Goal: Information Seeking & Learning: Understand process/instructions

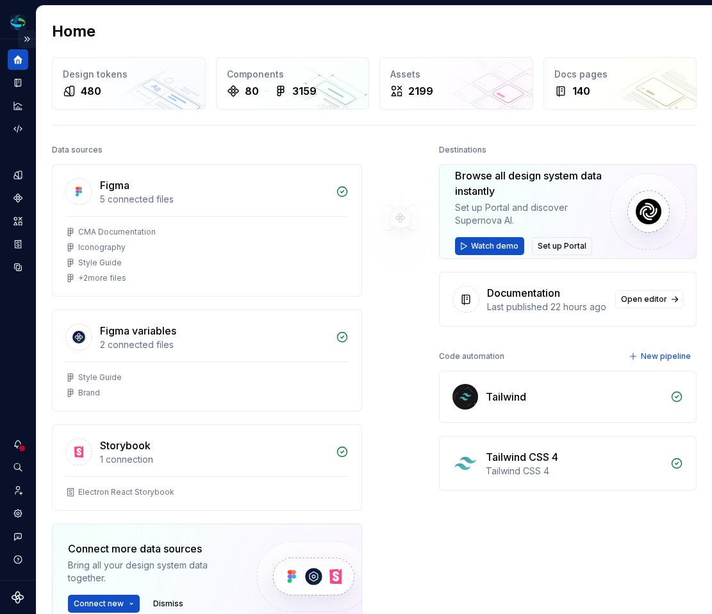
click at [28, 37] on button "Expand sidebar" at bounding box center [27, 39] width 18 height 18
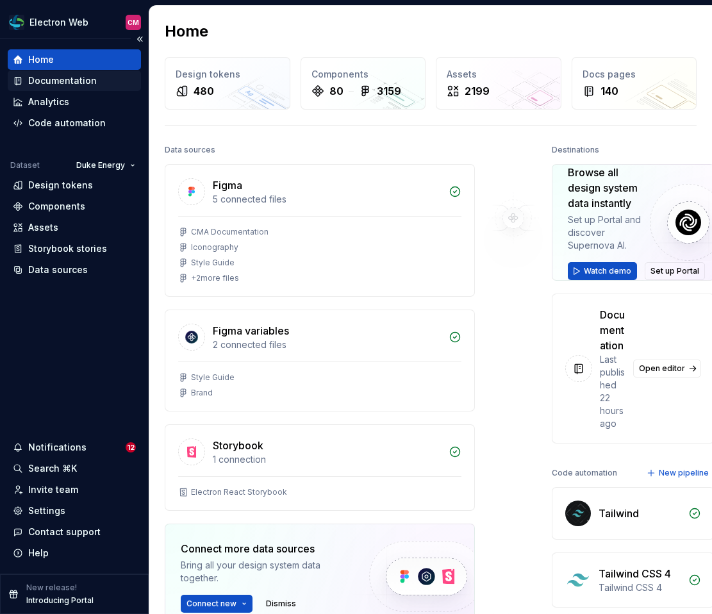
click at [65, 78] on div "Documentation" at bounding box center [62, 80] width 69 height 13
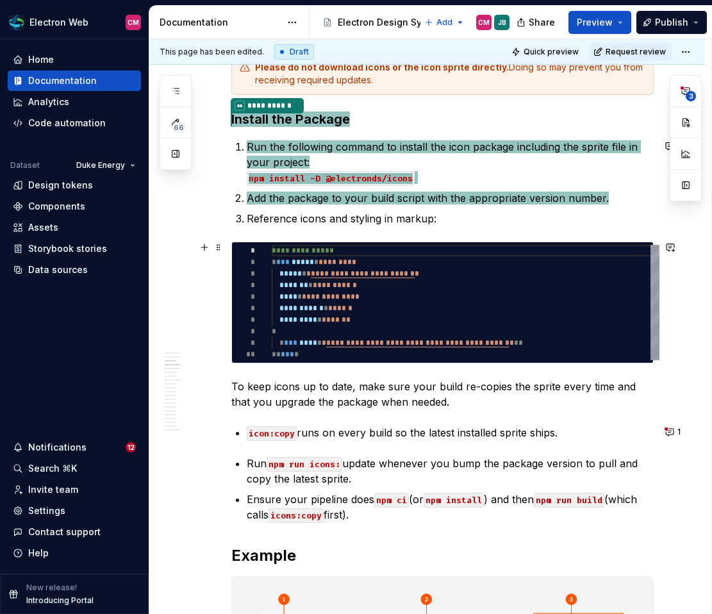
scroll to position [419, 0]
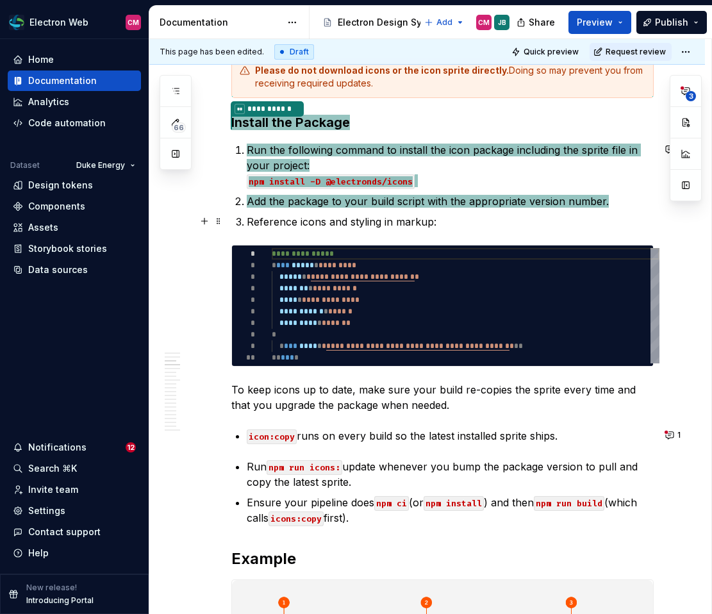
click at [408, 217] on p "Reference icons and styling in markup:" at bounding box center [450, 221] width 407 height 15
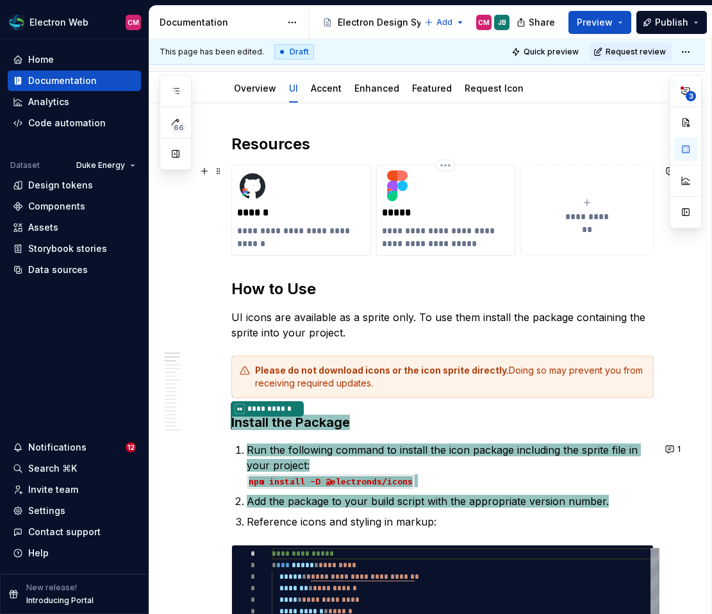
scroll to position [0, 0]
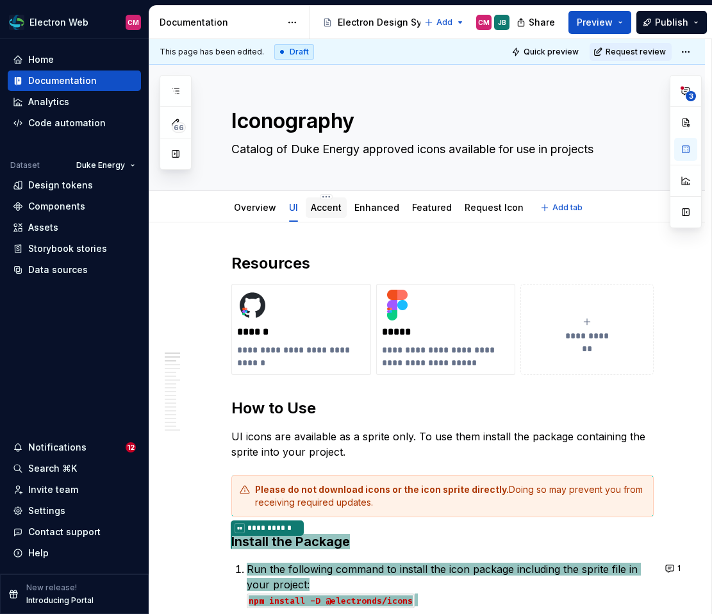
click at [330, 205] on link "Accent" at bounding box center [326, 207] width 31 height 11
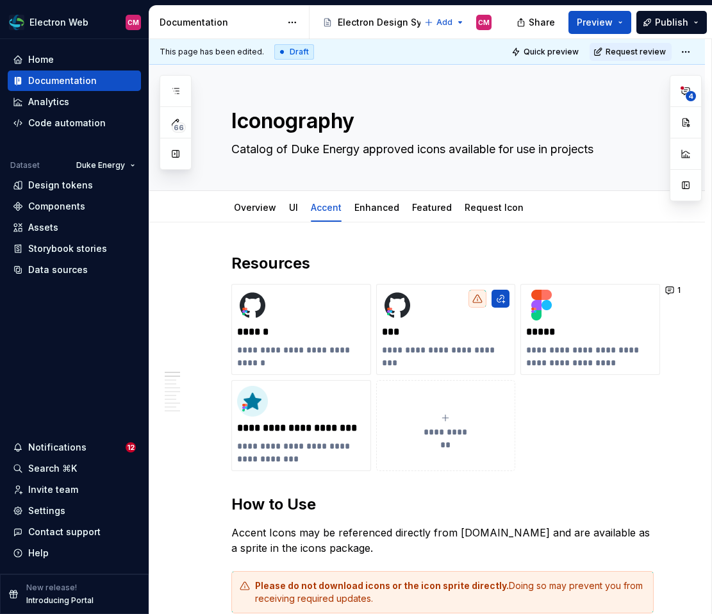
type textarea "*"
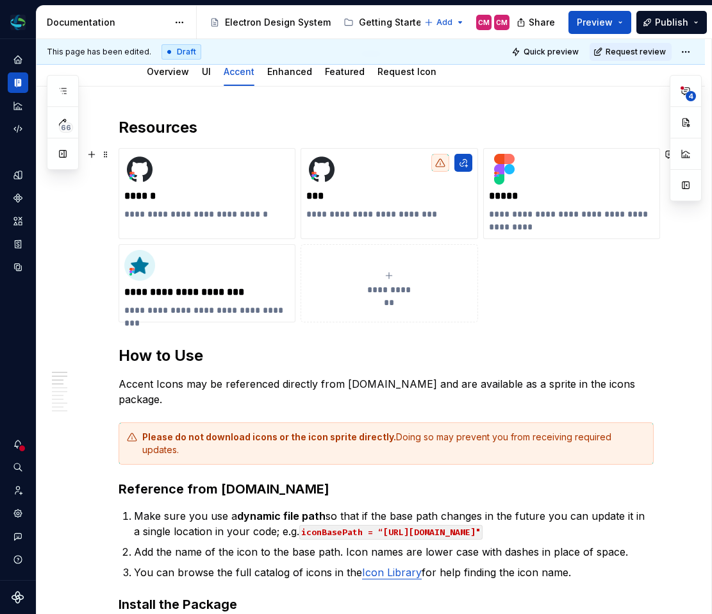
scroll to position [142, 0]
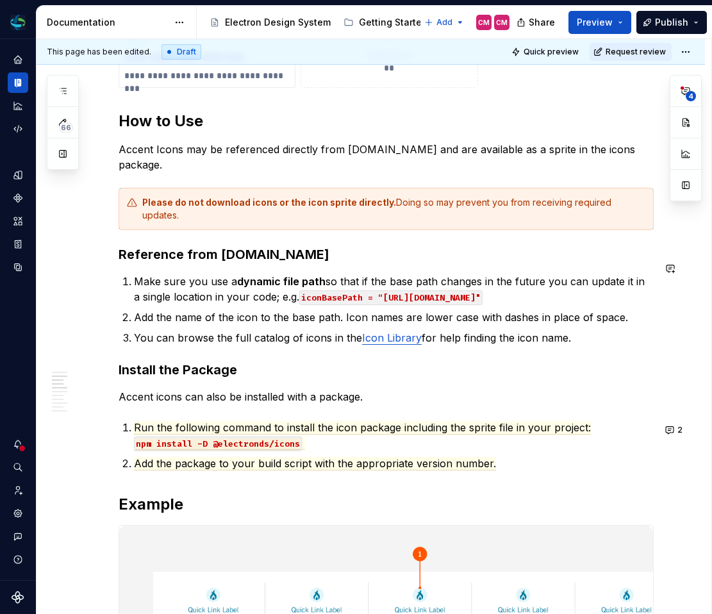
type textarea "*"
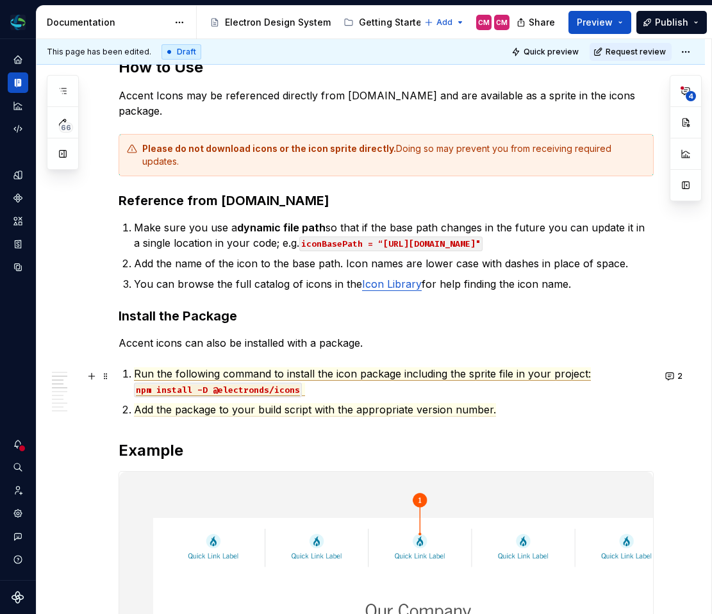
scroll to position [428, 0]
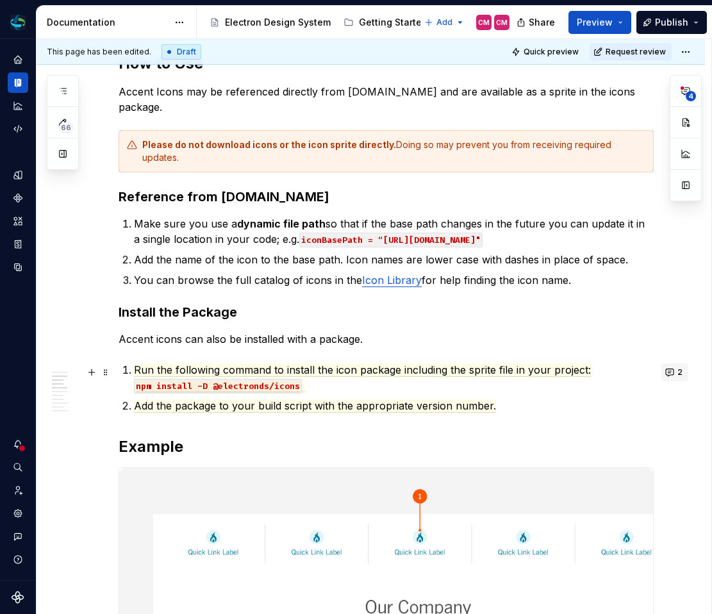
click at [675, 379] on button "2" at bounding box center [674, 372] width 27 height 18
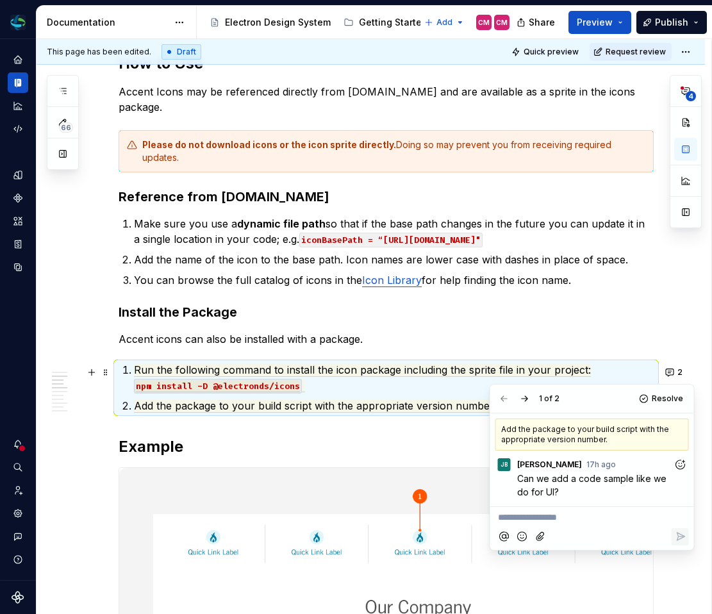
click at [683, 463] on icon "Add reaction" at bounding box center [680, 464] width 13 height 13
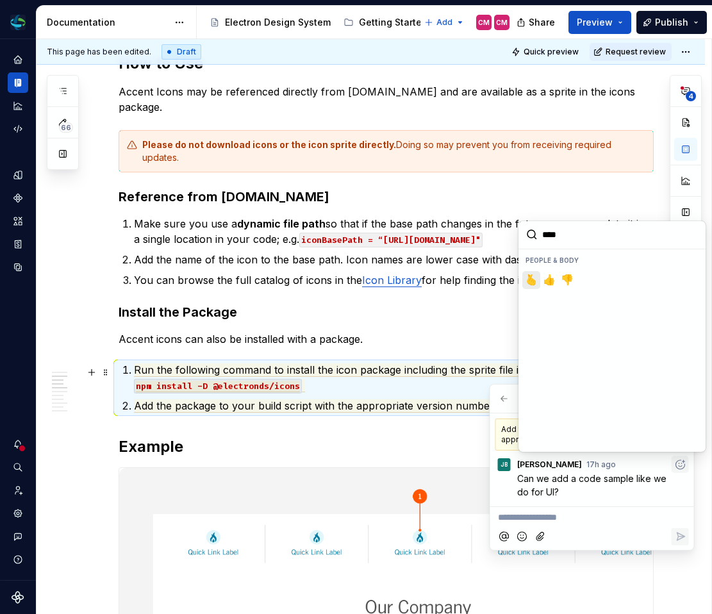
type input "*****"
click at [542, 282] on button "👍️" at bounding box center [549, 280] width 18 height 18
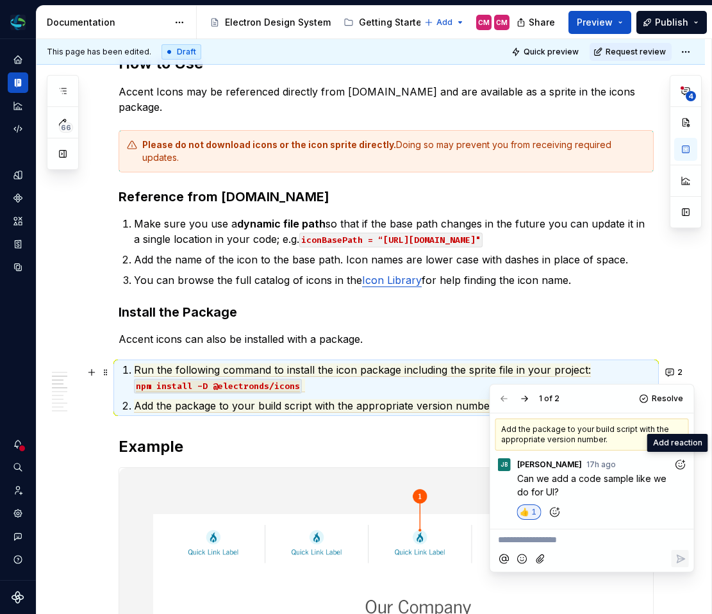
click at [410, 383] on p "Run the following command to install the icon package including the sprite file…" at bounding box center [394, 377] width 520 height 31
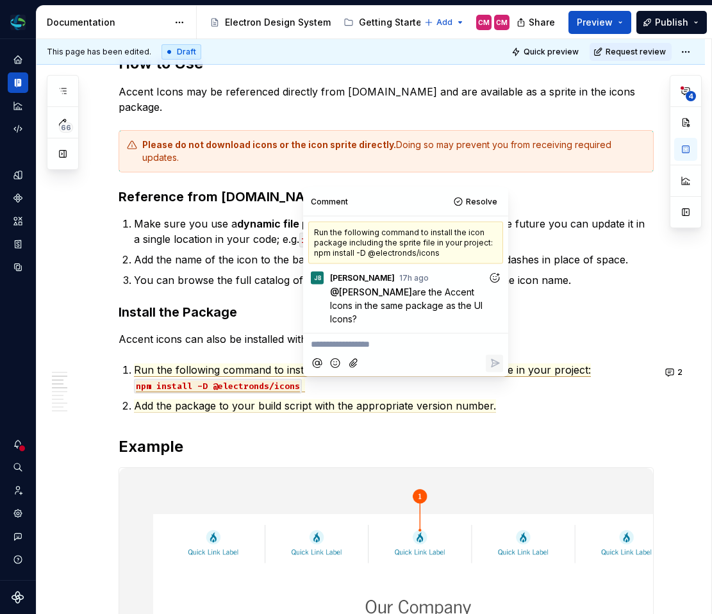
click at [281, 345] on p "Accent icons can also be installed with a package." at bounding box center [386, 338] width 535 height 15
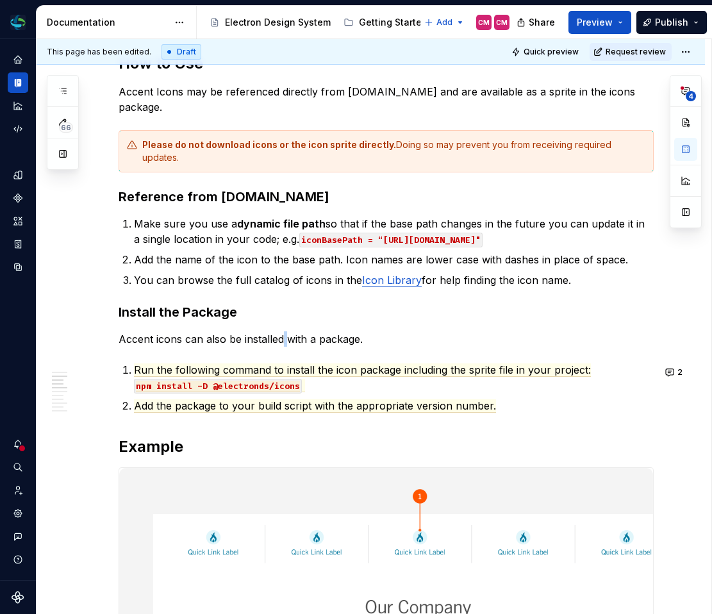
click at [281, 345] on p "Accent icons can also be installed with a package." at bounding box center [386, 338] width 535 height 15
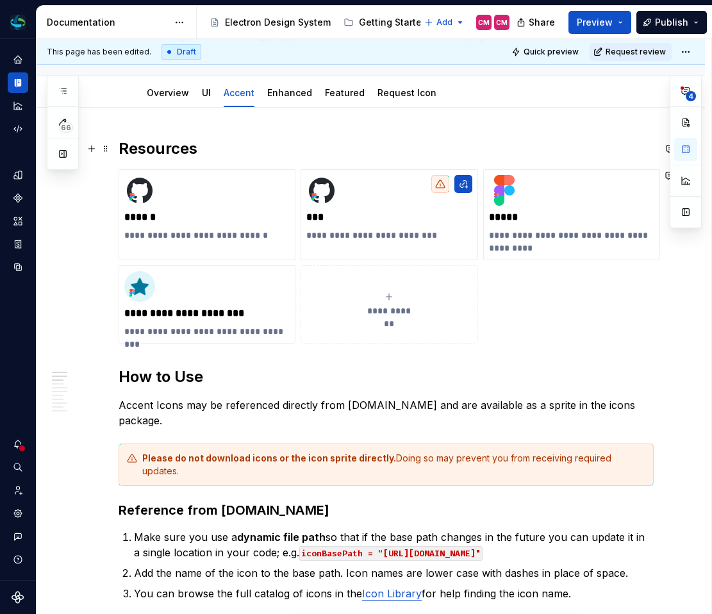
scroll to position [110, 0]
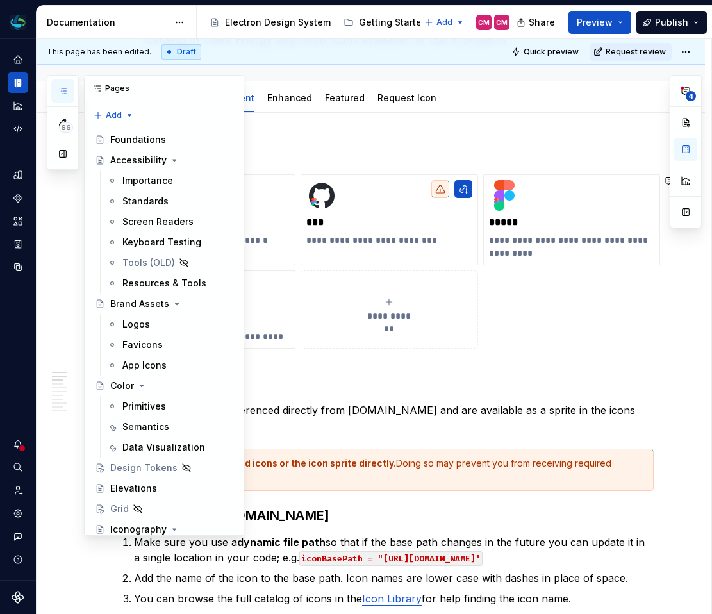
click at [62, 83] on button "button" at bounding box center [62, 90] width 23 height 23
click at [65, 88] on icon "button" at bounding box center [63, 90] width 6 height 5
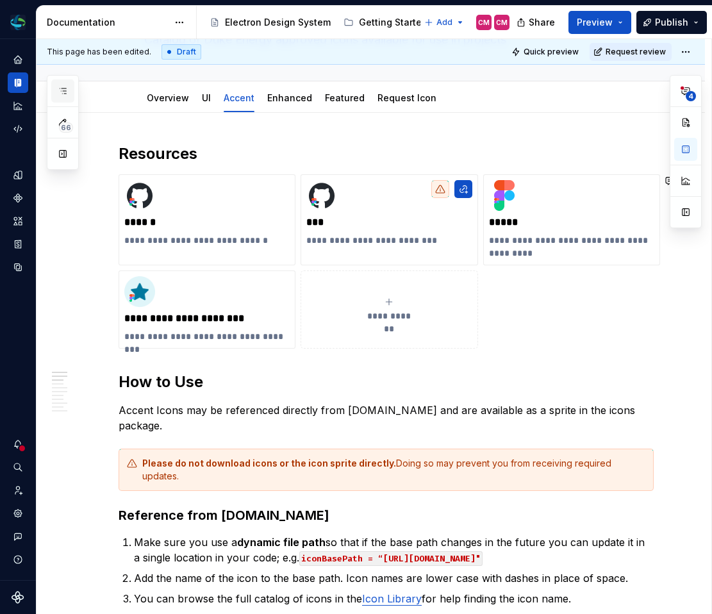
click at [65, 88] on icon "button" at bounding box center [63, 90] width 6 height 5
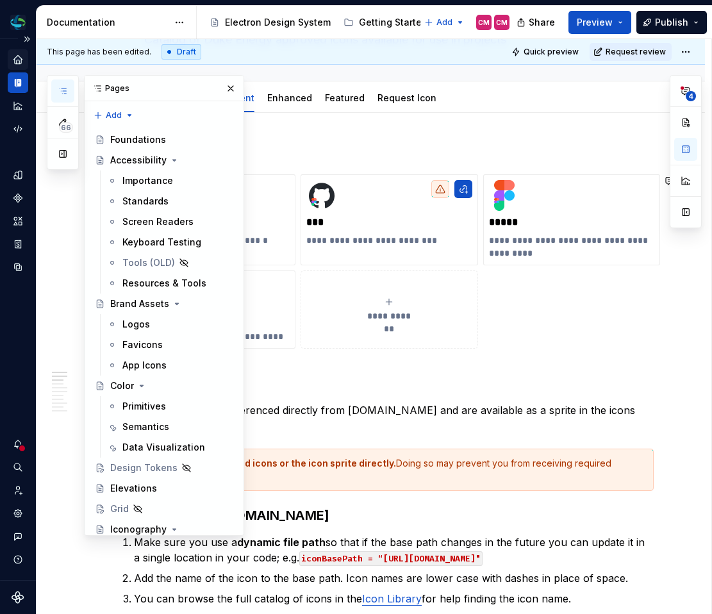
click at [19, 59] on icon "Home" at bounding box center [17, 59] width 8 height 8
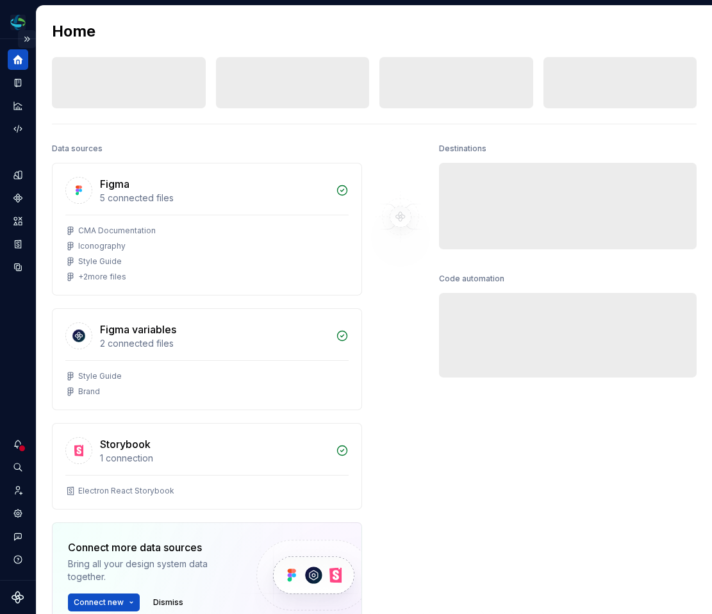
click at [30, 38] on button "Expand sidebar" at bounding box center [27, 39] width 18 height 18
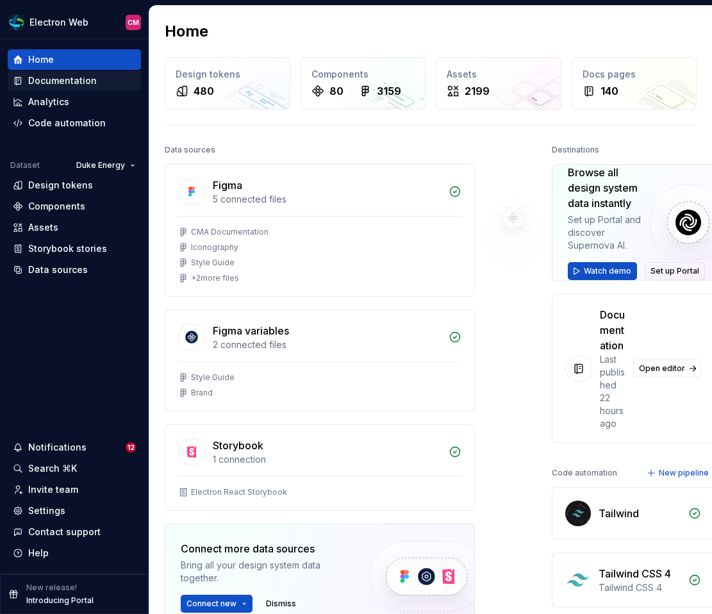
click at [76, 78] on div "Documentation" at bounding box center [62, 80] width 69 height 13
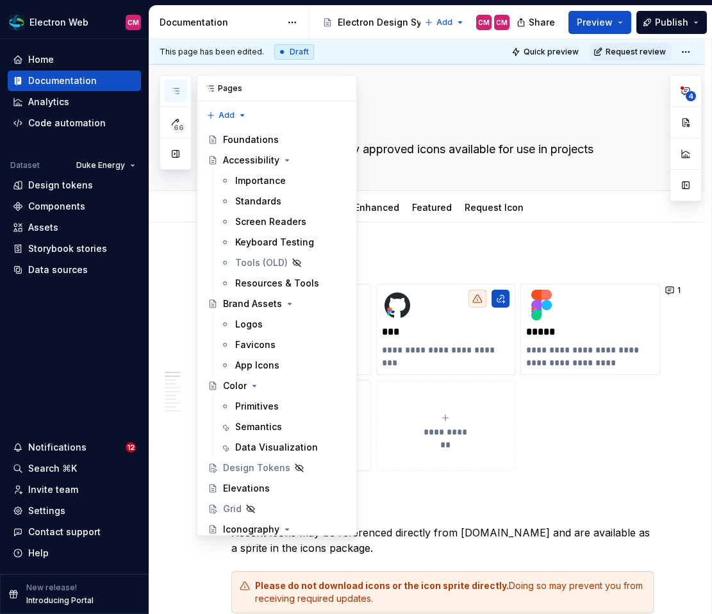
click at [180, 88] on icon "button" at bounding box center [175, 91] width 10 height 10
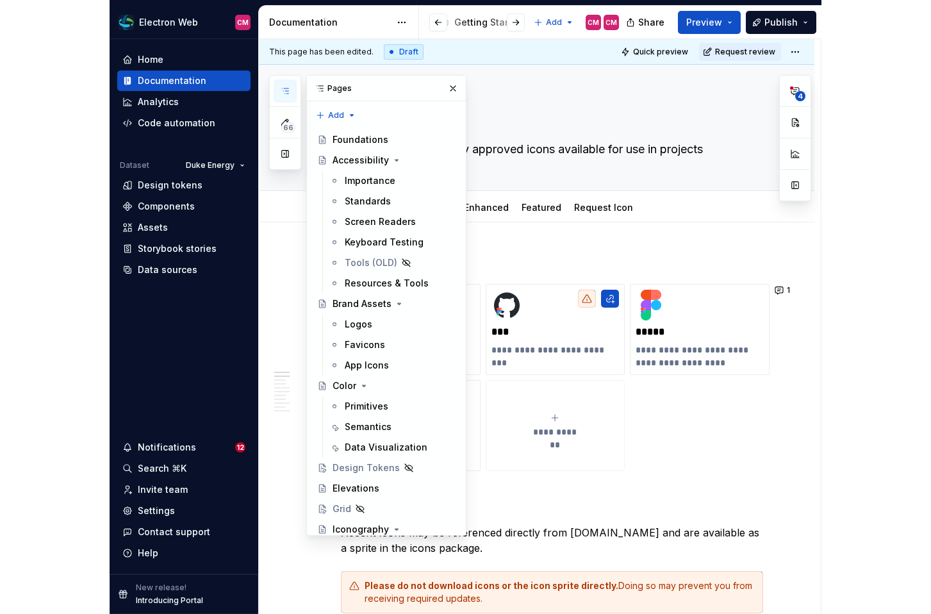
scroll to position [0, 128]
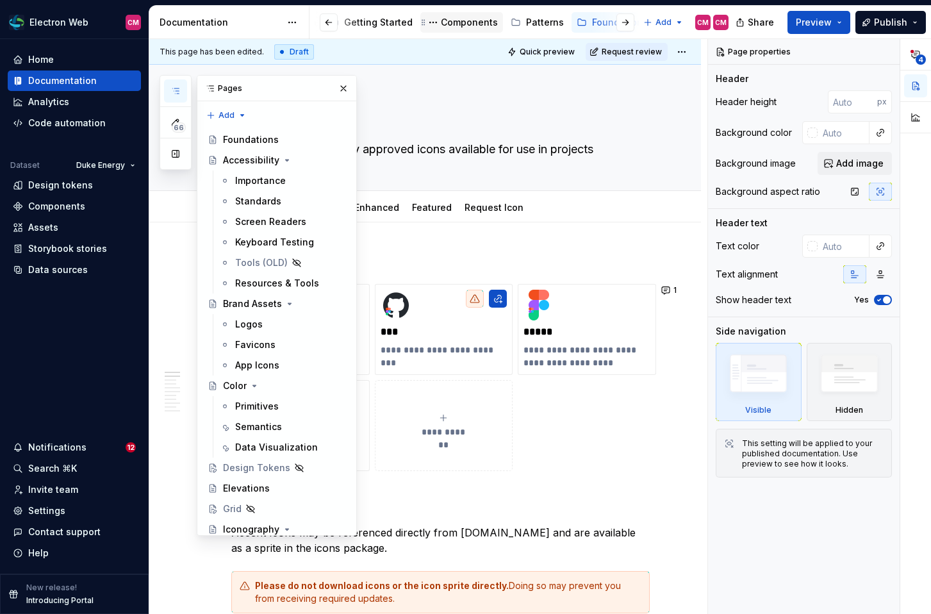
click at [474, 20] on div "Components" at bounding box center [469, 22] width 57 height 13
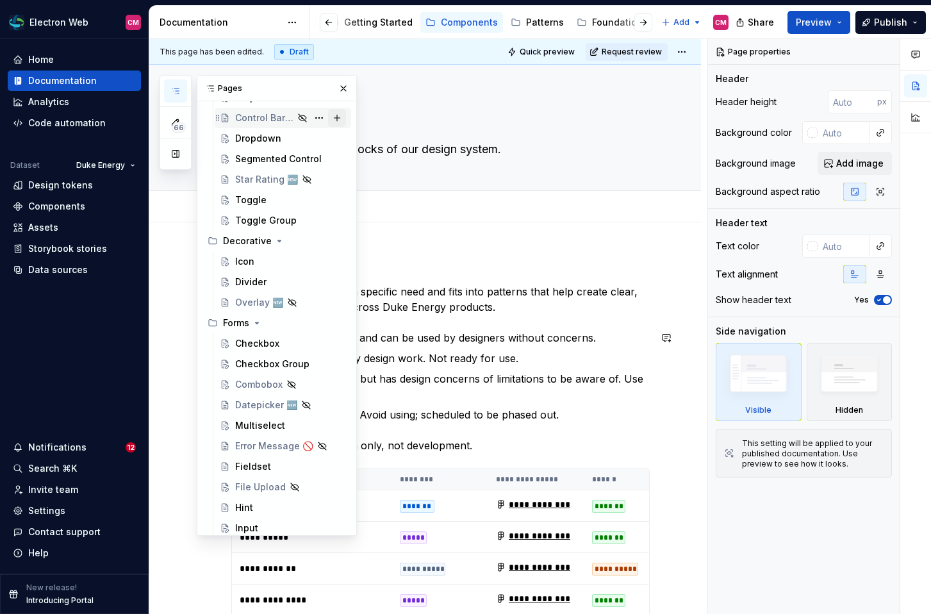
scroll to position [842, 0]
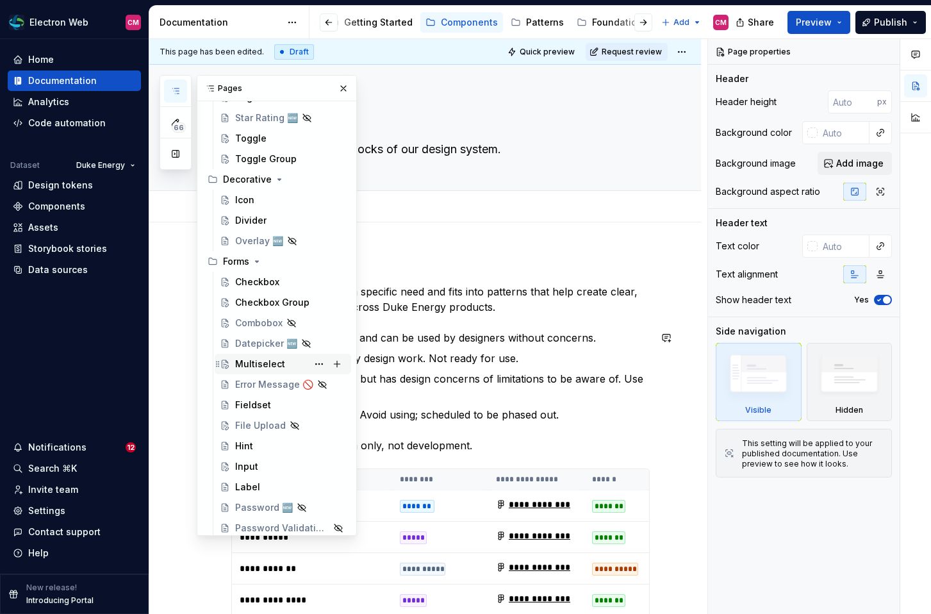
click at [291, 365] on div "Multiselect" at bounding box center [290, 364] width 111 height 18
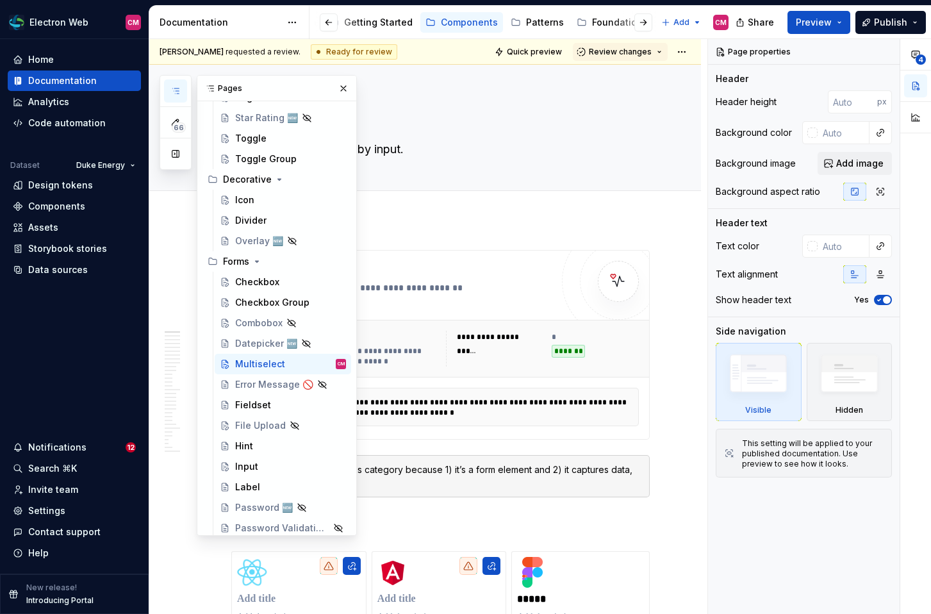
click at [438, 260] on div "**********" at bounding box center [440, 345] width 417 height 188
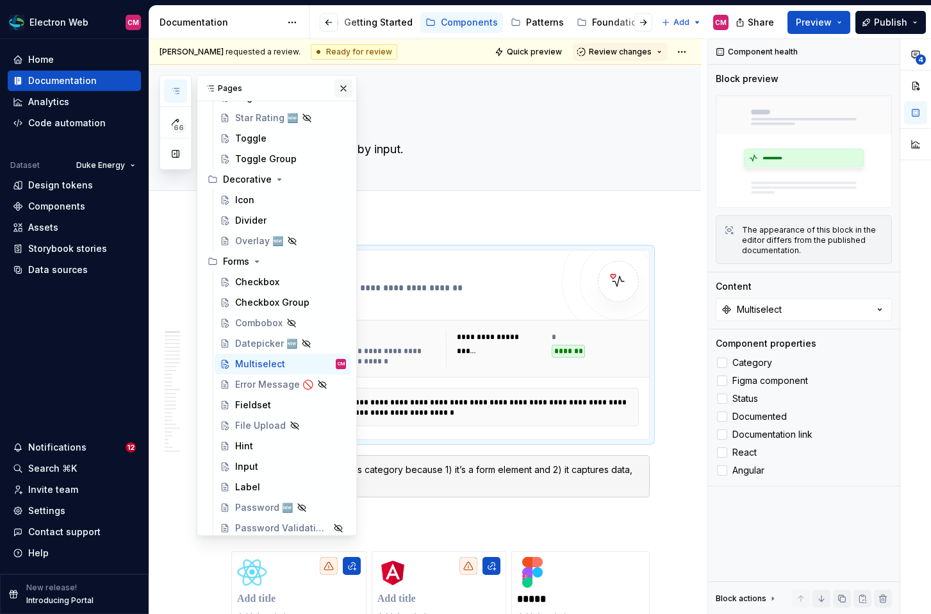
click at [343, 87] on button "button" at bounding box center [344, 88] width 18 height 18
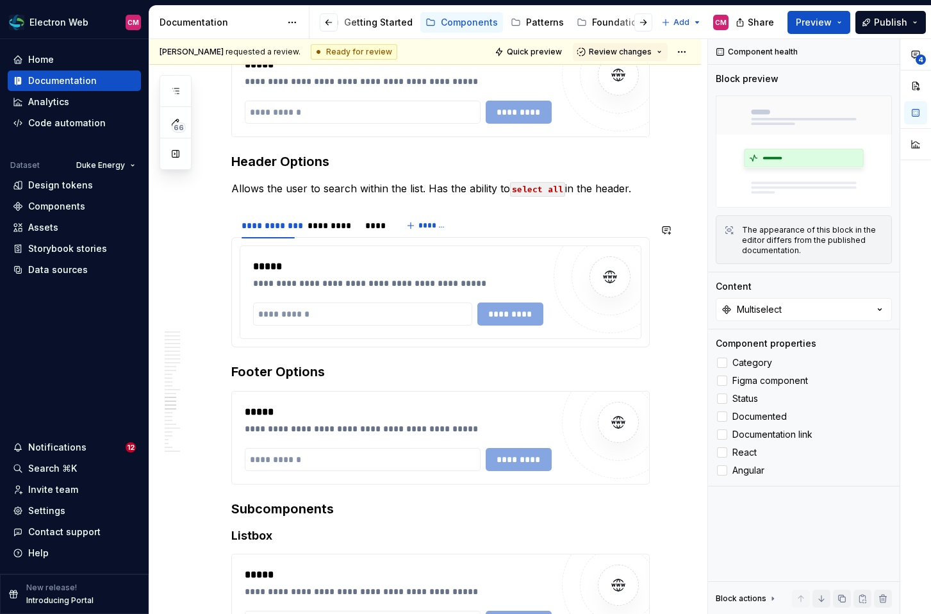
scroll to position [4980, 0]
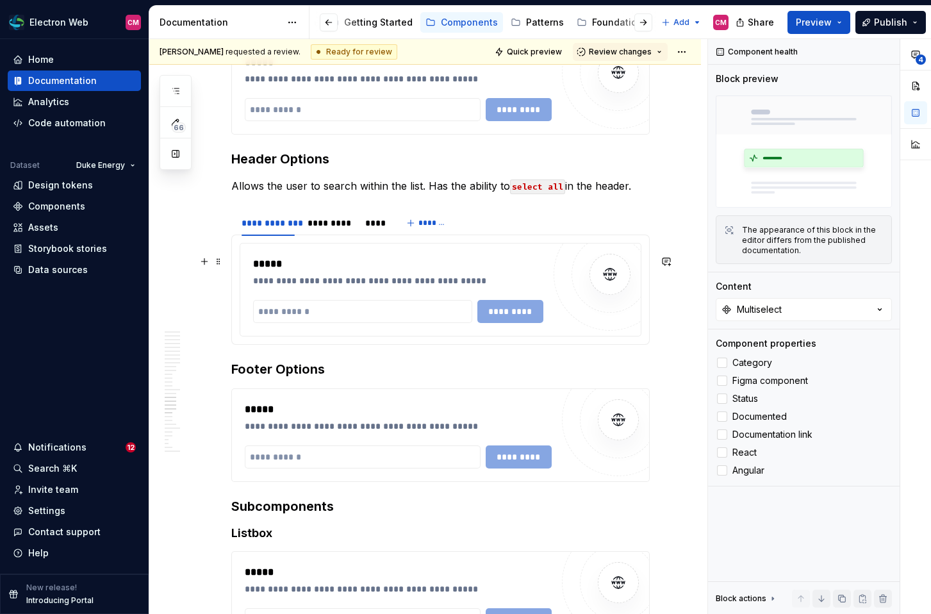
click at [406, 194] on p "Allows the user to search within the list. Has the ability to select all in the…" at bounding box center [440, 185] width 418 height 15
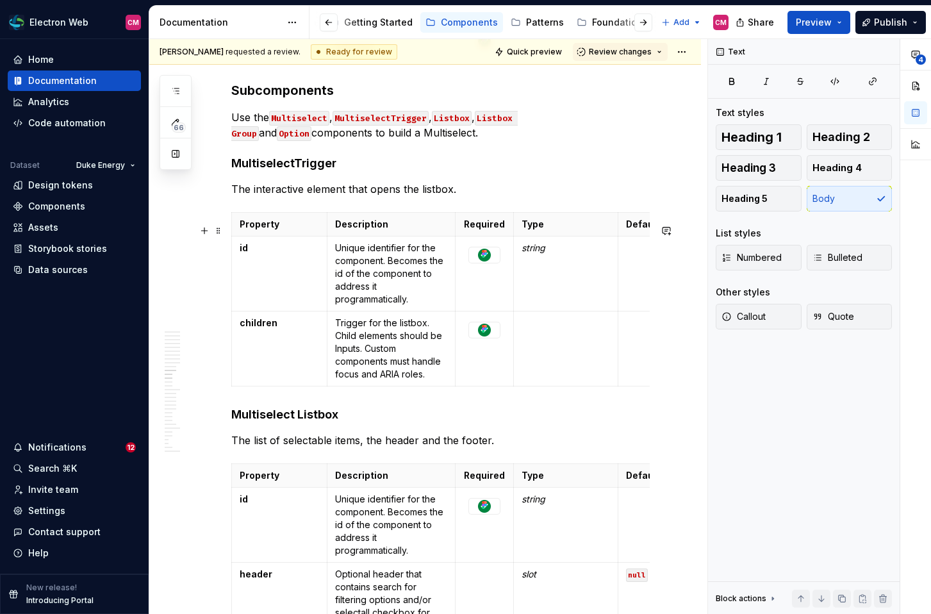
scroll to position [3423, 0]
click at [481, 141] on p "Use the Multiselect , MultiselectTrigger , Listbox , Listbox Group and Option c…" at bounding box center [440, 126] width 418 height 31
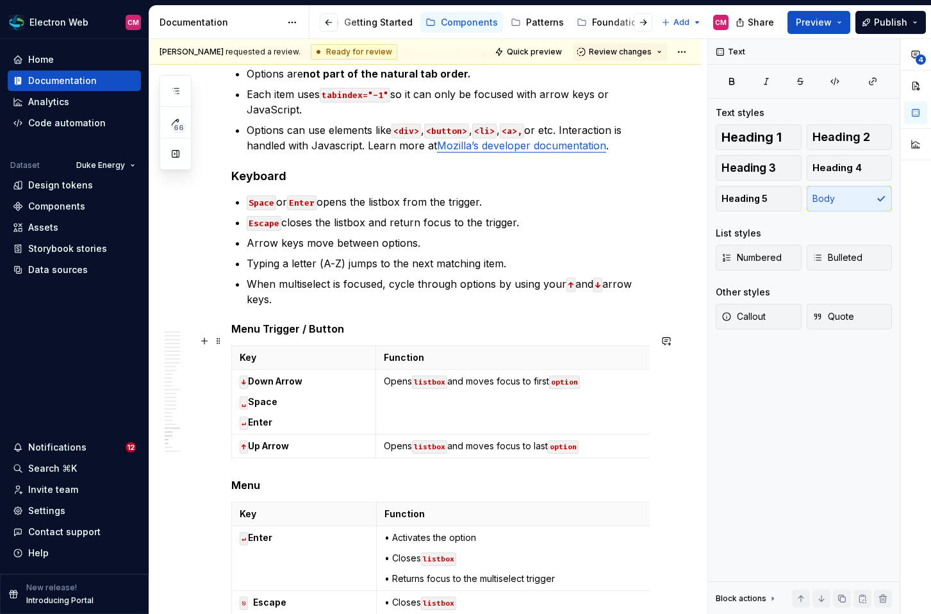
scroll to position [6229, 0]
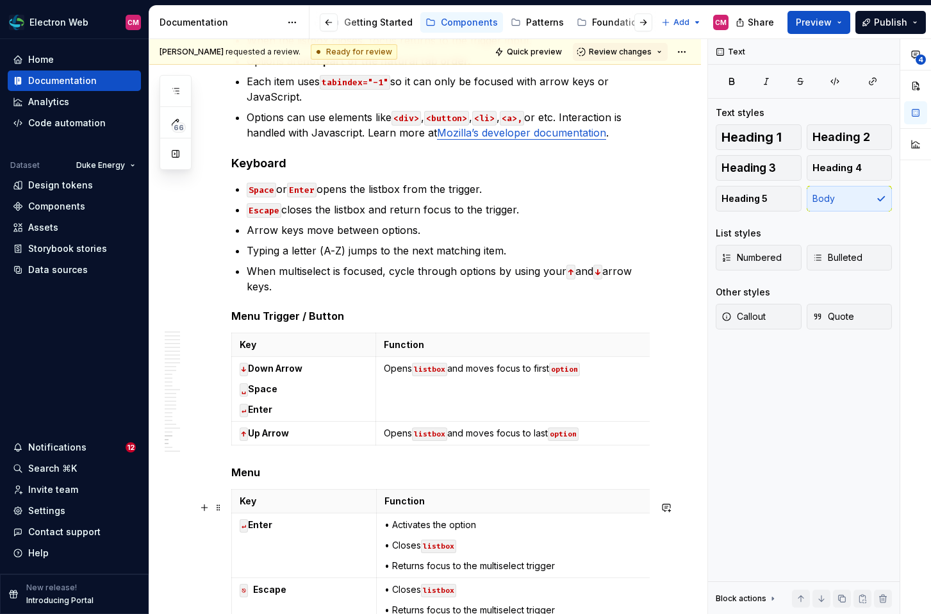
type textarea "*"
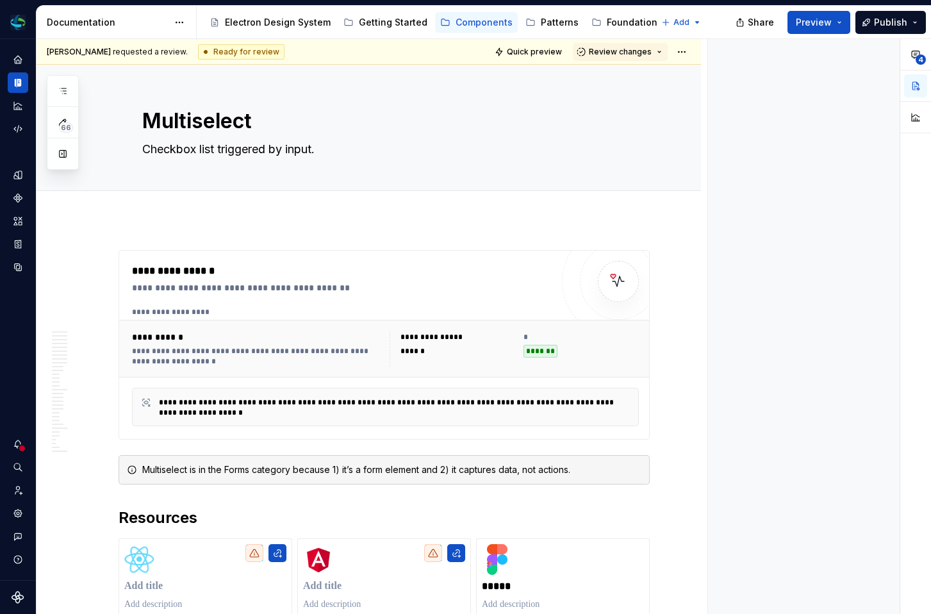
type textarea "*"
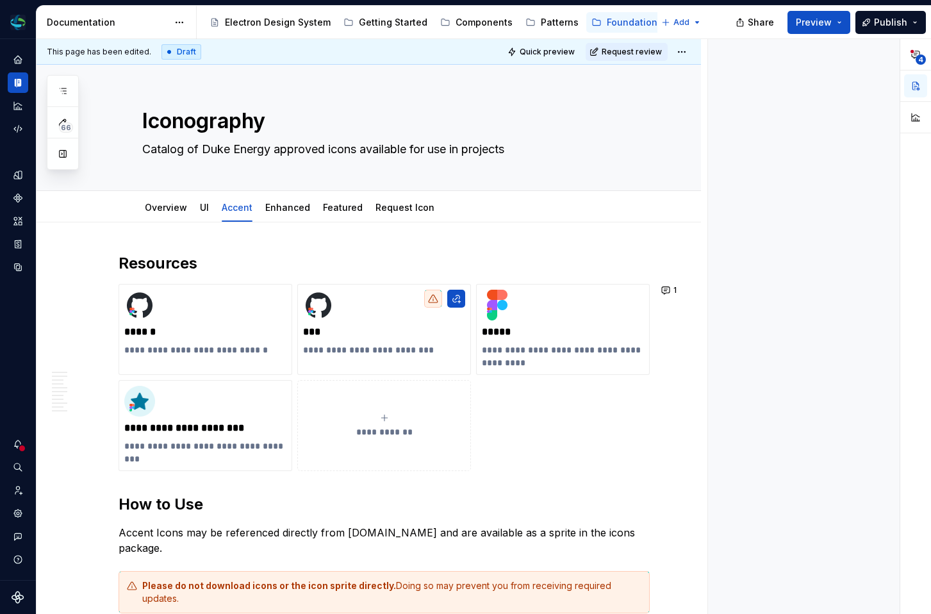
type textarea "*"
